Goal: Task Accomplishment & Management: Manage account settings

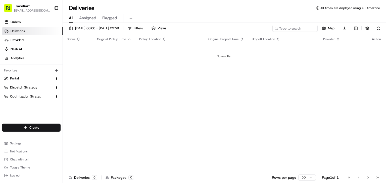
click at [18, 15] on div "TradeKart [EMAIL_ADDRESS][DOMAIN_NAME] Toggle Sidebar" at bounding box center [31, 8] width 63 height 16
click at [20, 10] on span "[EMAIL_ADDRESS][DOMAIN_NAME]" at bounding box center [32, 11] width 36 height 4
click at [23, 89] on span "Dispatch Strategy" at bounding box center [23, 87] width 27 height 5
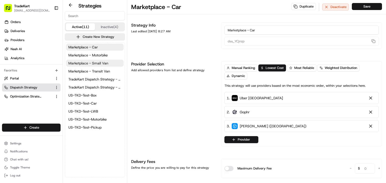
click at [87, 64] on span "Marketplace - Small Van" at bounding box center [88, 63] width 40 height 5
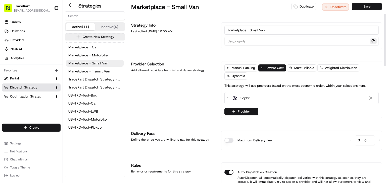
click at [374, 42] on button "button" at bounding box center [373, 41] width 7 height 6
click at [97, 72] on span "Marketplace - Transit Van" at bounding box center [89, 71] width 42 height 5
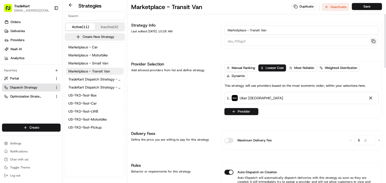
click at [372, 41] on button "button" at bounding box center [373, 41] width 7 height 6
click at [89, 37] on button "Create New Strategy" at bounding box center [95, 36] width 60 height 7
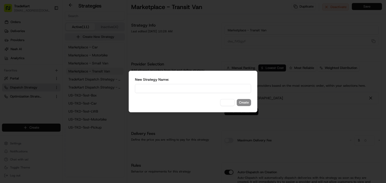
click at [152, 87] on input at bounding box center [193, 88] width 116 height 9
type input "Marketplace - LWB"
click at [246, 100] on button "Create" at bounding box center [244, 102] width 14 height 7
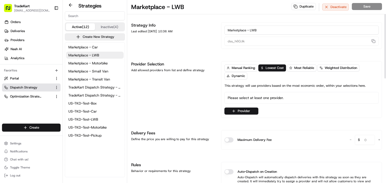
click at [246, 100] on div "Please select at least one provider." at bounding box center [301, 98] width 154 height 12
click at [235, 109] on button "Provider" at bounding box center [241, 111] width 34 height 7
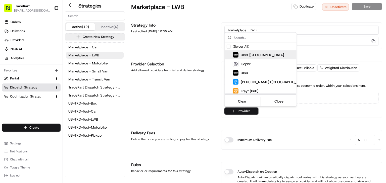
click at [244, 57] on span "Uber [GEOGRAPHIC_DATA]" at bounding box center [262, 54] width 43 height 5
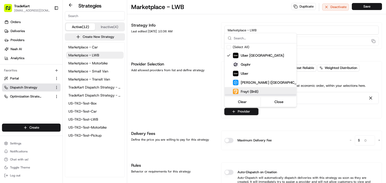
click at [167, 85] on html "TradeKart [EMAIL_ADDRESS][DOMAIN_NAME] Toggle Sidebar Orders Deliveries Provide…" at bounding box center [193, 91] width 386 height 183
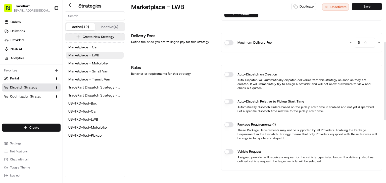
scroll to position [98, 0]
click at [231, 75] on button "Auto-Dispatch on Creation" at bounding box center [228, 74] width 9 height 5
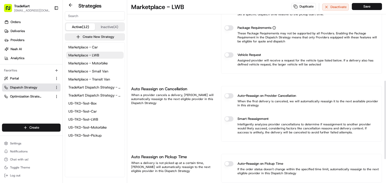
scroll to position [210, 0]
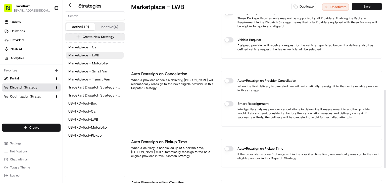
click at [225, 78] on button "Auto-Reassign on Provider Cancellation" at bounding box center [228, 80] width 9 height 5
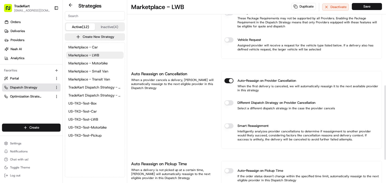
scroll to position [267, 0]
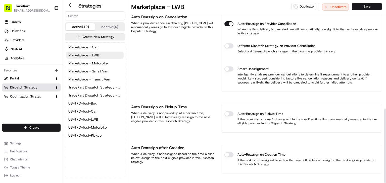
click at [234, 111] on div "Auto-Reassign on Pickup Time" at bounding box center [301, 113] width 154 height 5
click at [228, 111] on button "Auto-Reassign on Pickup Time" at bounding box center [228, 113] width 9 height 5
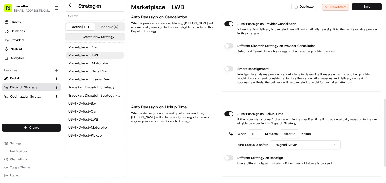
click at [256, 130] on input "number" at bounding box center [255, 134] width 15 height 9
type input "5"
click at [288, 140] on html "TradeKart [EMAIL_ADDRESS][DOMAIN_NAME] Toggle Sidebar Orders Deliveries Provide…" at bounding box center [193, 91] width 386 height 183
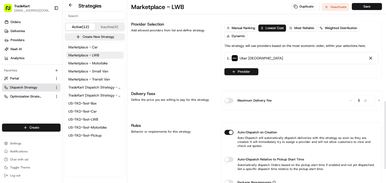
scroll to position [0, 0]
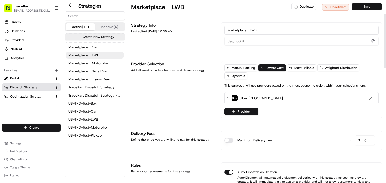
click at [361, 7] on button "Save" at bounding box center [367, 6] width 30 height 7
click at [373, 40] on button "button" at bounding box center [373, 41] width 7 height 6
click at [241, 31] on input "Marketplace - LWB" at bounding box center [301, 30] width 154 height 9
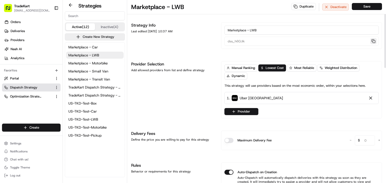
click at [376, 41] on button "button" at bounding box center [373, 41] width 7 height 6
click at [100, 85] on span "TradeKart Dispatch Strategy - Auto Assign" at bounding box center [94, 87] width 53 height 5
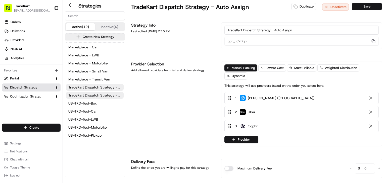
click at [94, 93] on span "TradeKart Dispatch Strategy - Choice Assign" at bounding box center [94, 95] width 53 height 5
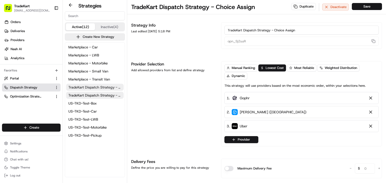
click at [94, 87] on span "TradeKart Dispatch Strategy - Auto Assign" at bounding box center [94, 87] width 53 height 5
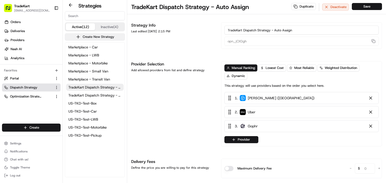
click at [98, 37] on button "Create New Strategy" at bounding box center [95, 36] width 60 height 7
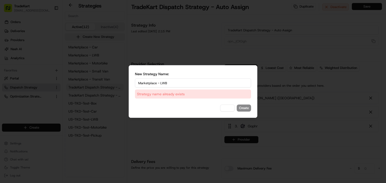
click at [189, 83] on input "Marketplace - LWB" at bounding box center [193, 83] width 116 height 9
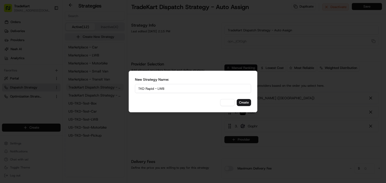
click at [188, 89] on input "TKD Rapid - LWB" at bounding box center [193, 88] width 116 height 9
click at [176, 89] on input "TKD - Rapid" at bounding box center [193, 88] width 116 height 9
type input "TKD - Rapid"
click at [243, 102] on button "Create" at bounding box center [244, 102] width 14 height 7
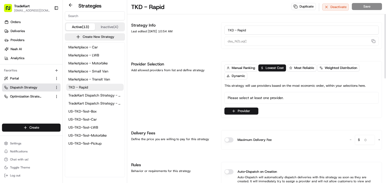
click at [241, 102] on div "Please select at least one provider." at bounding box center [301, 98] width 154 height 12
click at [245, 97] on div "Please select at least one provider." at bounding box center [301, 98] width 154 height 12
click at [238, 111] on button "Provider" at bounding box center [241, 111] width 34 height 7
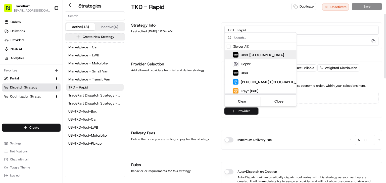
click at [251, 56] on span "Uber [GEOGRAPHIC_DATA]" at bounding box center [262, 54] width 43 height 5
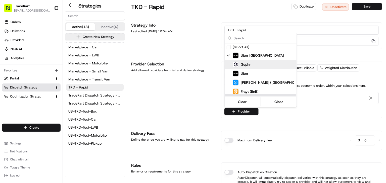
click at [243, 64] on span "Gophr" at bounding box center [246, 64] width 10 height 5
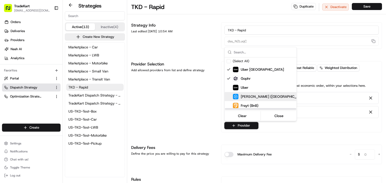
click at [252, 95] on span "[PERSON_NAME] ([GEOGRAPHIC_DATA])" at bounding box center [272, 96] width 63 height 5
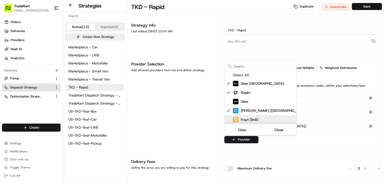
click at [179, 108] on html "TradeKart [EMAIL_ADDRESS][DOMAIN_NAME] Toggle Sidebar Orders Deliveries Provide…" at bounding box center [193, 91] width 386 height 183
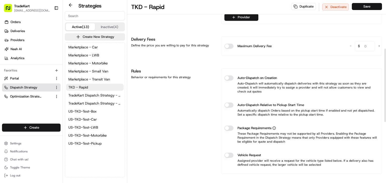
scroll to position [123, 0]
click at [230, 76] on button "Auto-Dispatch on Creation" at bounding box center [228, 78] width 9 height 5
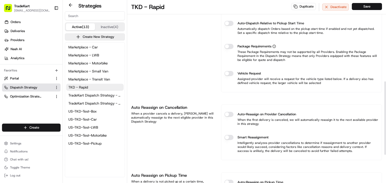
scroll to position [205, 0]
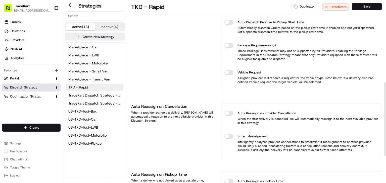
click at [226, 111] on button "Auto-Reassign on Provider Cancellation" at bounding box center [228, 113] width 9 height 5
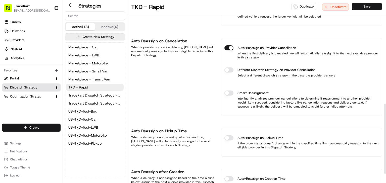
scroll to position [295, 0]
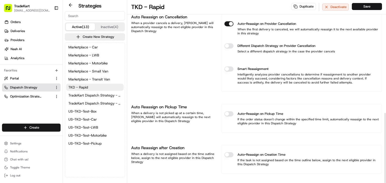
click at [227, 111] on button "Auto-Reassign on Pickup Time" at bounding box center [228, 113] width 9 height 5
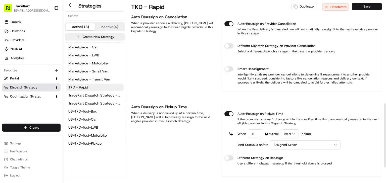
click at [251, 130] on input "number" at bounding box center [255, 134] width 15 height 9
type input "5"
click at [219, 129] on div "Auto Reassign on Pickup Time When a delivery is not picked up at a certain time…" at bounding box center [256, 140] width 251 height 73
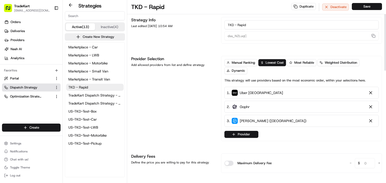
scroll to position [0, 0]
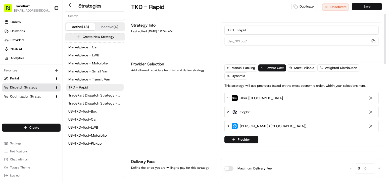
click at [366, 9] on button "Save" at bounding box center [367, 6] width 30 height 7
click at [373, 41] on button "button" at bounding box center [373, 41] width 7 height 6
click at [79, 35] on button "Create New Strategy" at bounding box center [95, 36] width 60 height 7
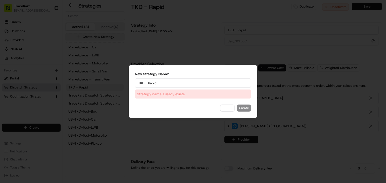
click at [182, 79] on input "TKD - Rapid" at bounding box center [193, 83] width 116 height 9
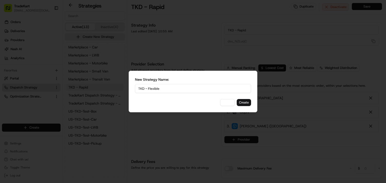
type input "TKD - Flexible"
click at [242, 103] on button "Create" at bounding box center [244, 102] width 14 height 7
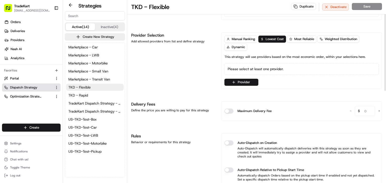
scroll to position [29, 0]
click at [240, 70] on div "Please select at least one provider." at bounding box center [301, 69] width 154 height 12
click at [238, 81] on button "Provider" at bounding box center [241, 82] width 34 height 7
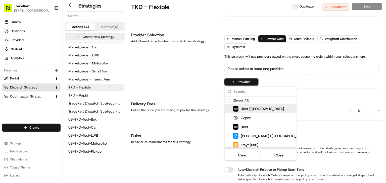
click at [243, 108] on span "Uber [GEOGRAPHIC_DATA]" at bounding box center [262, 108] width 43 height 5
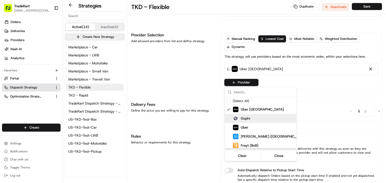
click at [242, 119] on span "Gophr" at bounding box center [246, 118] width 10 height 5
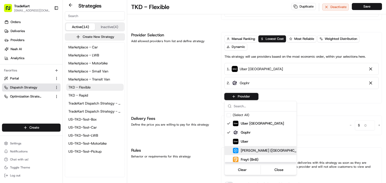
click at [246, 148] on div "[PERSON_NAME] ([GEOGRAPHIC_DATA])" at bounding box center [268, 151] width 71 height 6
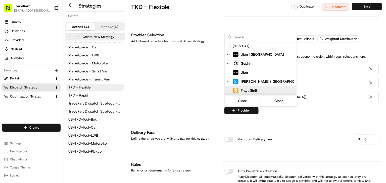
click at [198, 90] on html "TradeKart [EMAIL_ADDRESS][DOMAIN_NAME] Toggle Sidebar Orders Deliveries Provide…" at bounding box center [193, 91] width 386 height 183
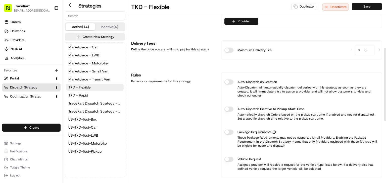
scroll to position [119, 0]
click at [231, 51] on button "Maximum Delivery Fee" at bounding box center [228, 49] width 9 height 5
click at [227, 80] on button "Auto-Dispatch on Creation" at bounding box center [228, 81] width 9 height 5
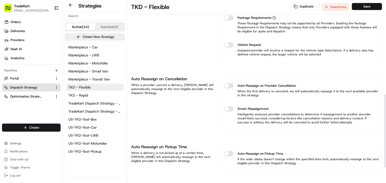
scroll to position [236, 0]
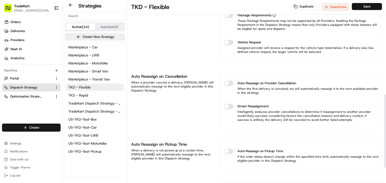
click at [227, 81] on button "Auto-Reassign on Provider Cancellation" at bounding box center [228, 83] width 9 height 5
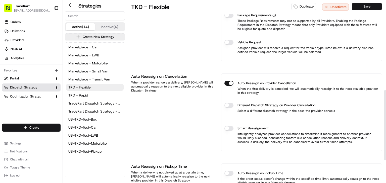
scroll to position [295, 0]
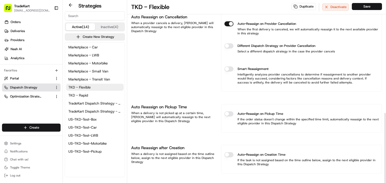
click at [228, 111] on button "Auto-Reassign on Pickup Time" at bounding box center [228, 113] width 9 height 5
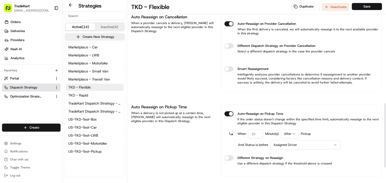
click at [253, 130] on input "number" at bounding box center [255, 134] width 15 height 9
type input "5"
click at [361, 8] on button "Save" at bounding box center [367, 6] width 30 height 7
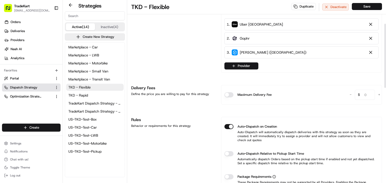
scroll to position [0, 0]
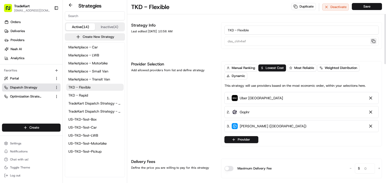
click at [371, 40] on button "button" at bounding box center [373, 41] width 7 height 6
